Goal: Find specific page/section: Find specific page/section

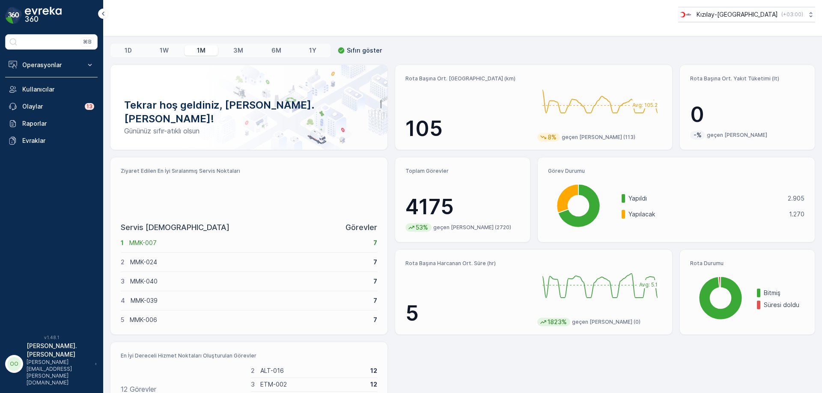
drag, startPoint x: 39, startPoint y: 57, endPoint x: 44, endPoint y: 77, distance: 20.2
click at [39, 57] on button "Operasyonlar" at bounding box center [51, 65] width 92 height 17
click at [45, 107] on p "Rotalar & Görevler" at bounding box center [48, 103] width 53 height 9
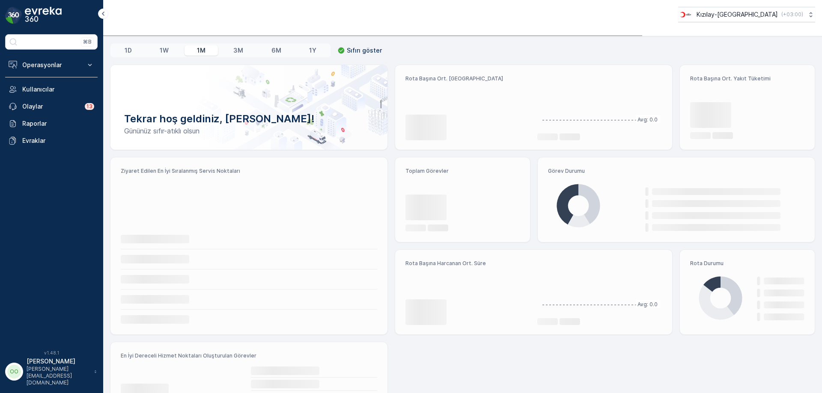
click at [38, 69] on button "Operasyonlar" at bounding box center [51, 65] width 92 height 17
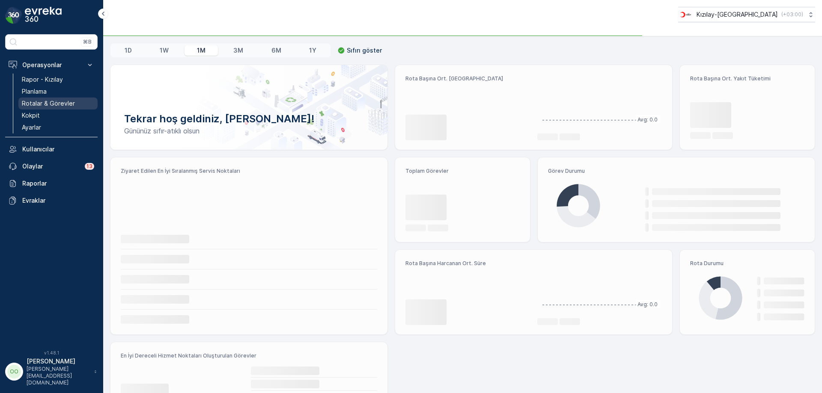
click at [36, 98] on link "Rotalar & Görevler" at bounding box center [57, 104] width 79 height 12
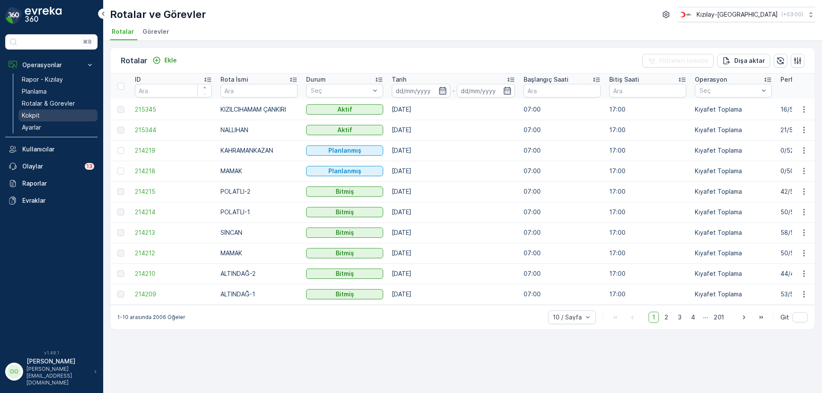
click at [29, 113] on p "Kokpit" at bounding box center [31, 115] width 18 height 9
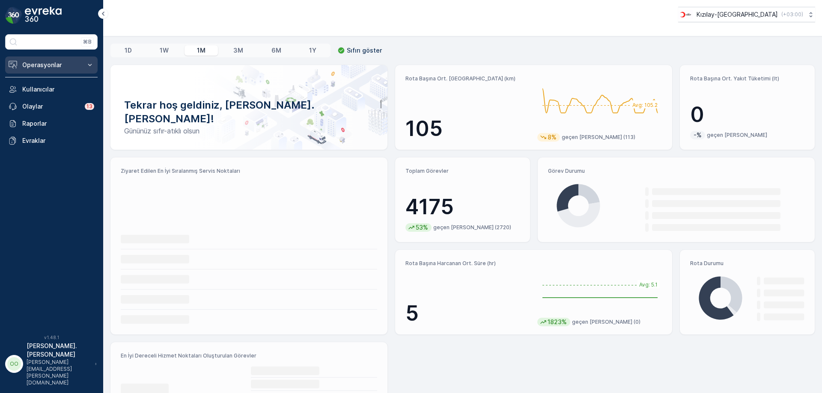
click at [54, 61] on p "Operasyonlar" at bounding box center [51, 65] width 58 height 9
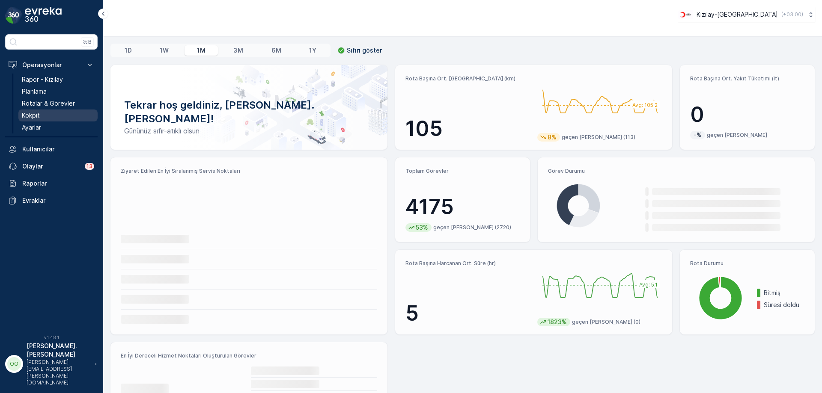
click at [57, 110] on link "Kokpit" at bounding box center [57, 116] width 79 height 12
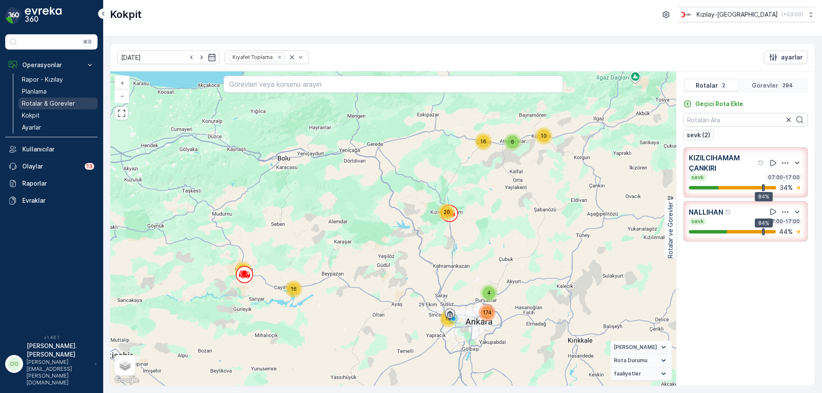
click at [40, 104] on p "Rotalar & Görevler" at bounding box center [48, 103] width 53 height 9
